Goal: Check status: Check status

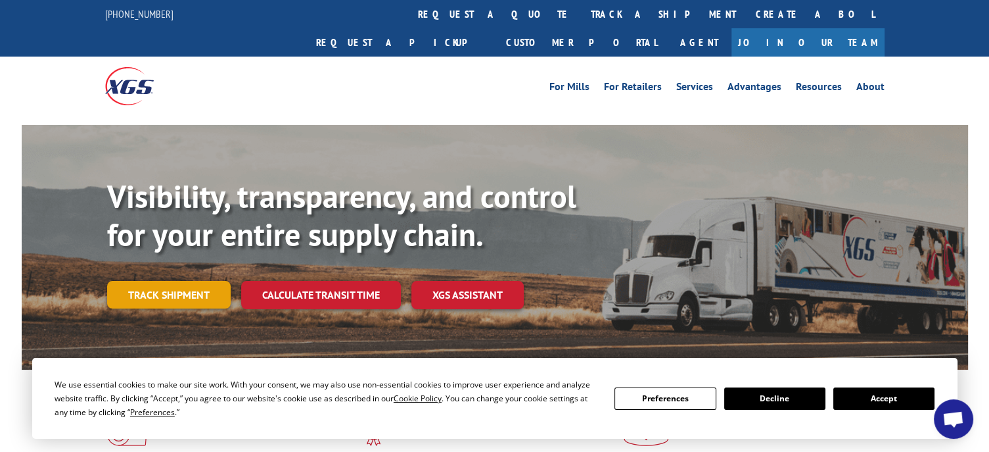
click at [154, 281] on link "Track shipment" at bounding box center [169, 295] width 124 height 28
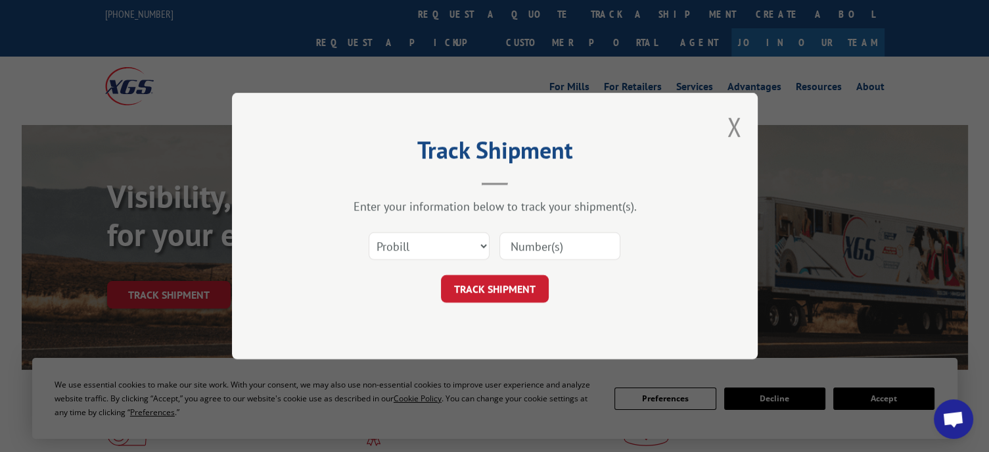
click at [519, 246] on input at bounding box center [560, 246] width 121 height 28
type input "17402077"
click at [510, 289] on button "TRACK SHIPMENT" at bounding box center [495, 289] width 108 height 28
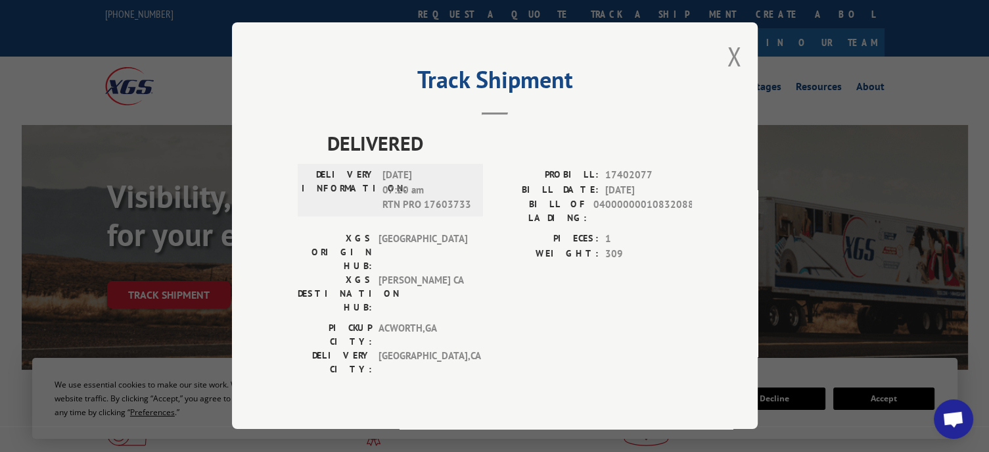
click at [628, 183] on span "17402077" at bounding box center [648, 175] width 87 height 15
copy span "17402077"
click at [729, 69] on button "Close modal" at bounding box center [734, 56] width 14 height 35
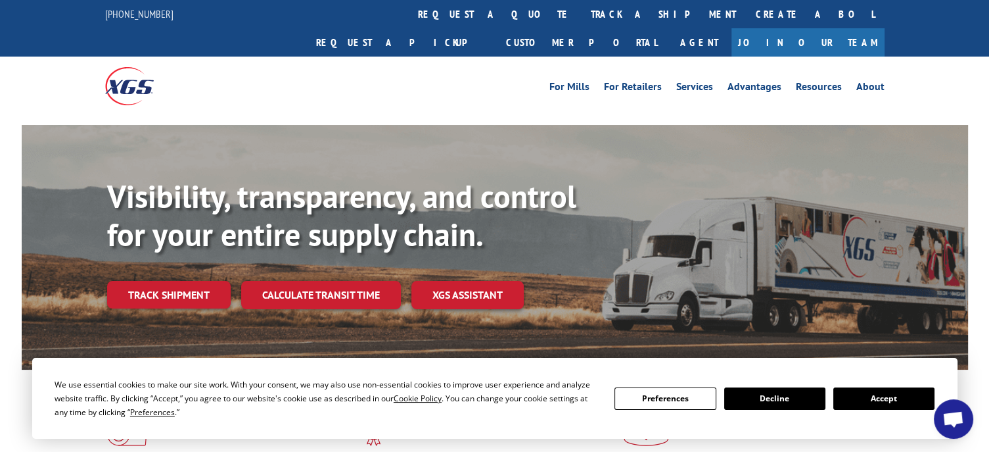
click at [193, 57] on div at bounding box center [202, 86] width 195 height 58
